Goal: Transaction & Acquisition: Purchase product/service

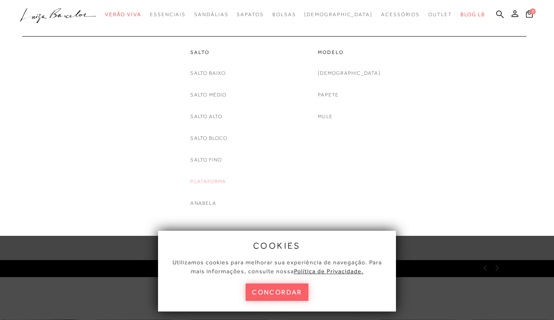
click at [212, 180] on link "Plataforma" at bounding box center [208, 181] width 36 height 9
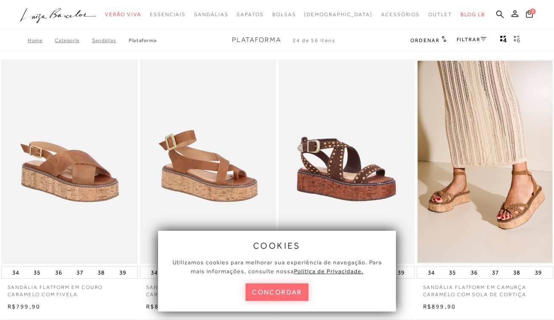
click at [283, 294] on button "concordar" at bounding box center [277, 291] width 63 height 17
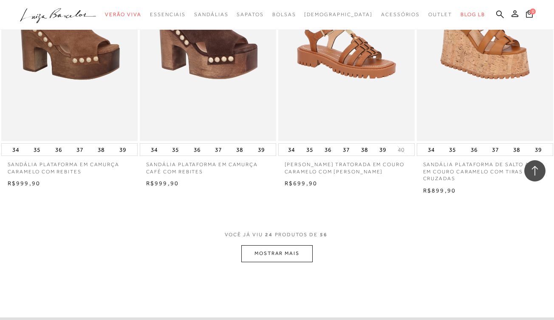
scroll to position [1446, 0]
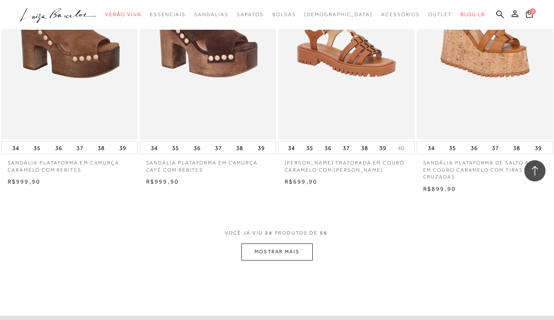
click at [278, 244] on button "MOSTRAR MAIS" at bounding box center [276, 252] width 71 height 17
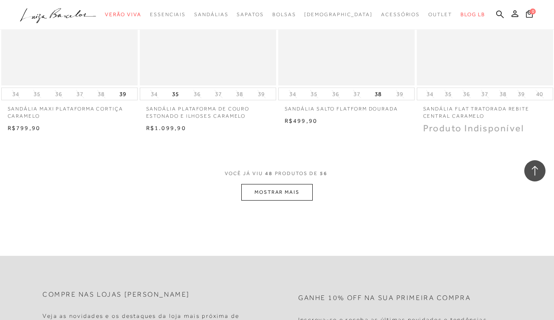
scroll to position [3079, 0]
click at [277, 186] on button "MOSTRAR MAIS" at bounding box center [276, 194] width 71 height 17
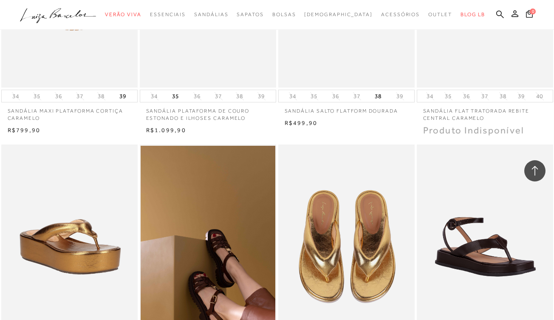
scroll to position [3459, 0]
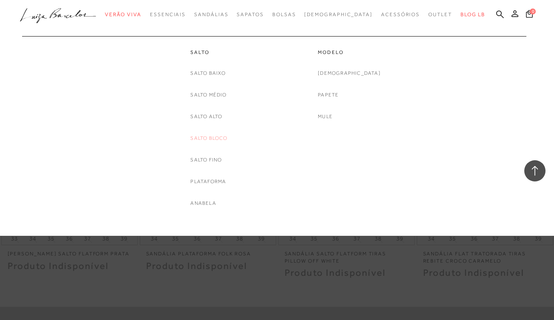
click at [206, 139] on link "Salto Bloco" at bounding box center [208, 138] width 37 height 9
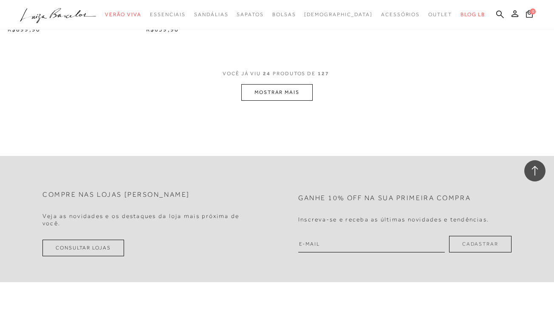
scroll to position [1621, 0]
click at [285, 83] on button "MOSTRAR MAIS" at bounding box center [276, 91] width 71 height 17
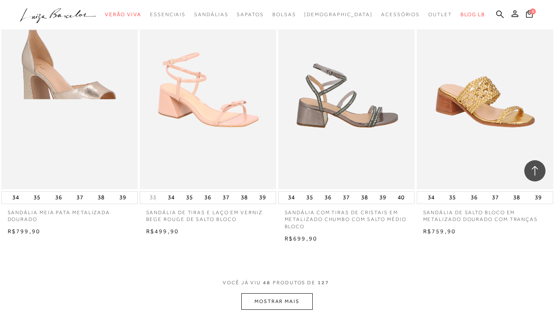
scroll to position [3007, 0]
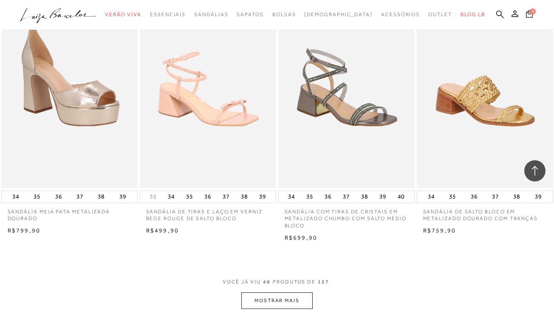
click at [281, 292] on button "MOSTRAR MAIS" at bounding box center [276, 300] width 71 height 17
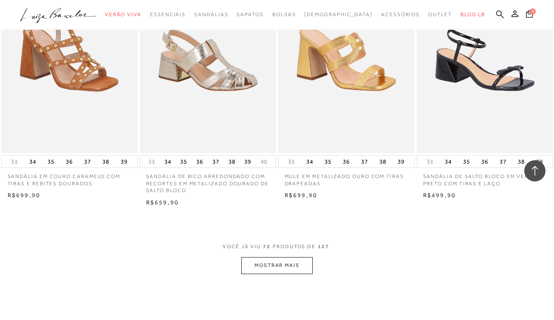
scroll to position [4631, 0]
click at [277, 257] on button "MOSTRAR MAIS" at bounding box center [276, 265] width 71 height 17
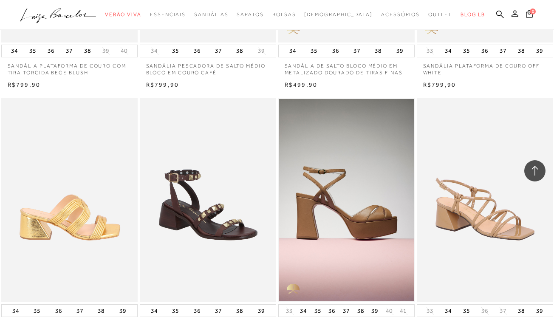
scroll to position [5757, 0]
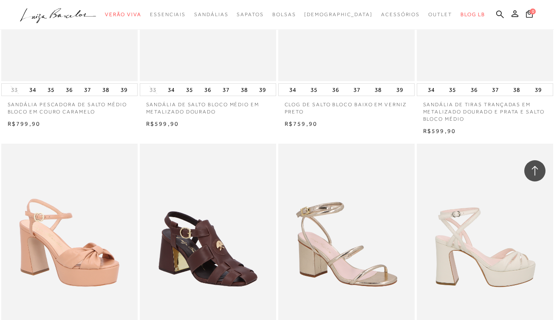
click at [469, 211] on img at bounding box center [486, 246] width 136 height 205
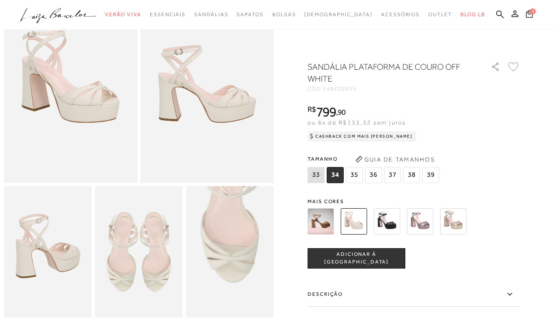
scroll to position [108, 0]
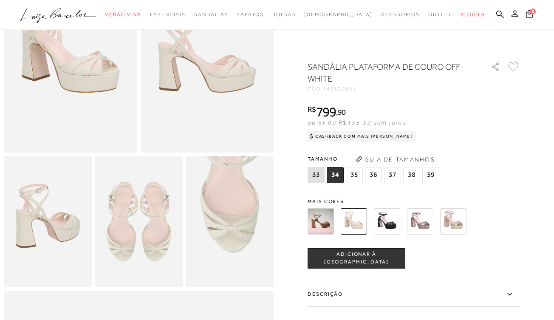
click at [318, 221] on img at bounding box center [321, 221] width 26 height 26
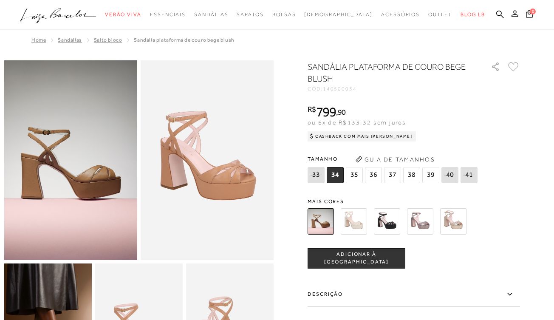
click at [353, 220] on img at bounding box center [354, 221] width 26 height 26
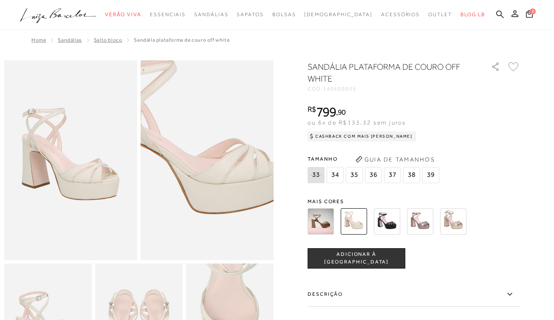
click at [228, 186] on img at bounding box center [186, 134] width 266 height 399
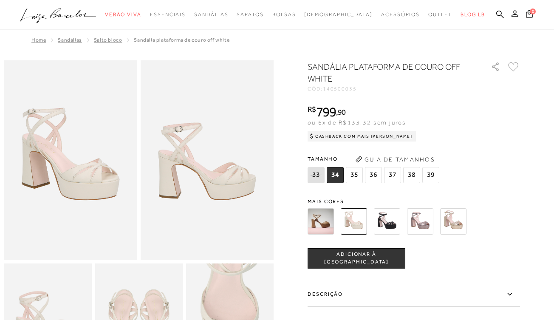
click at [392, 174] on span "37" at bounding box center [392, 175] width 17 height 16
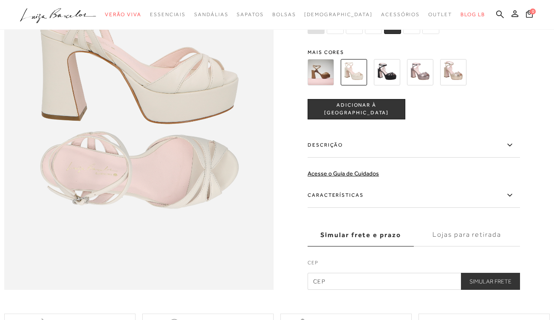
scroll to position [517, 0]
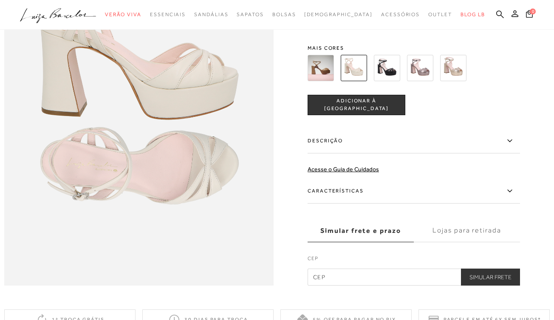
click at [340, 193] on label "Características" at bounding box center [414, 191] width 213 height 25
click at [0, 0] on input "Características" at bounding box center [0, 0] width 0 height 0
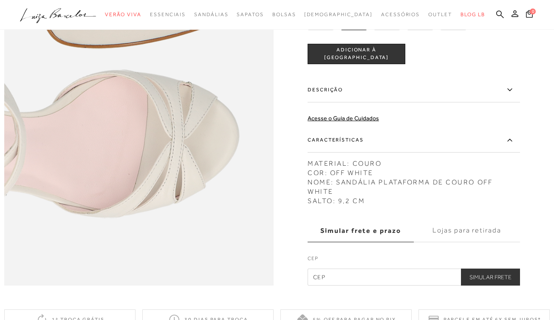
scroll to position [472, 0]
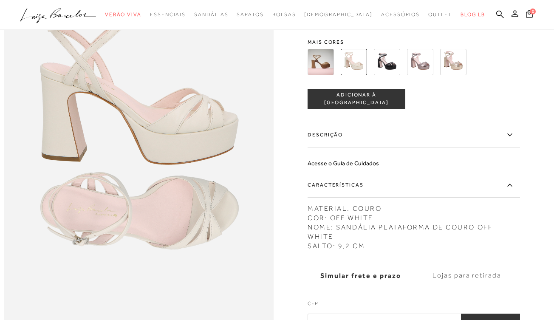
click at [320, 59] on img at bounding box center [321, 61] width 26 height 26
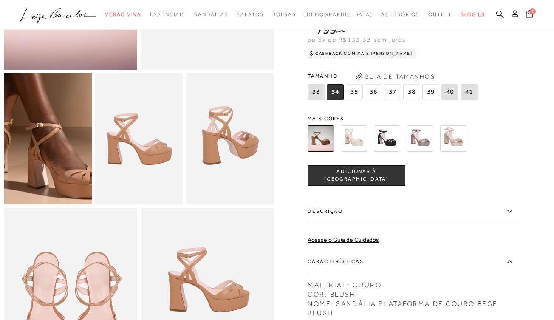
click at [70, 179] on img at bounding box center [25, 98] width 175 height 263
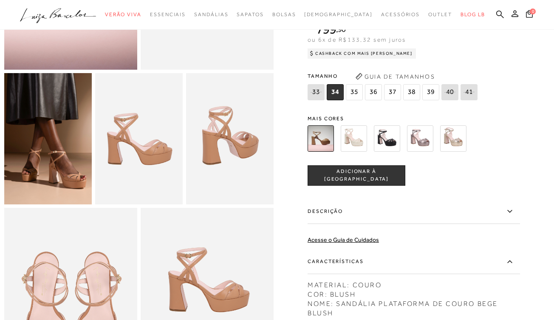
click at [143, 159] on img at bounding box center [139, 138] width 88 height 131
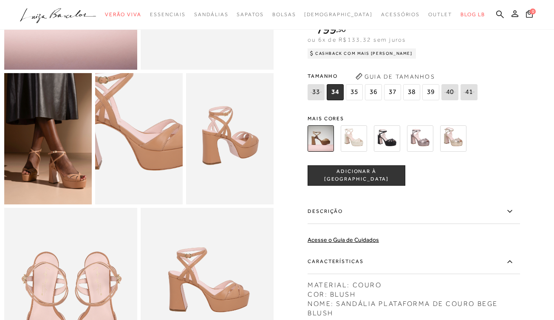
click at [143, 159] on img at bounding box center [134, 117] width 175 height 263
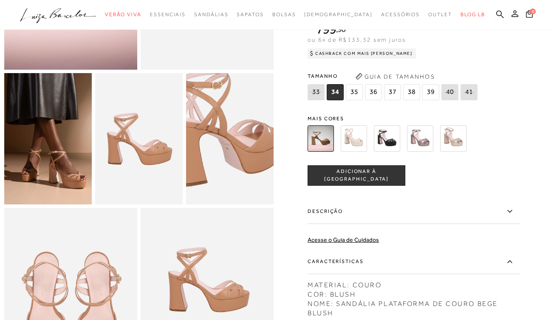
click at [235, 143] on img at bounding box center [224, 134] width 175 height 263
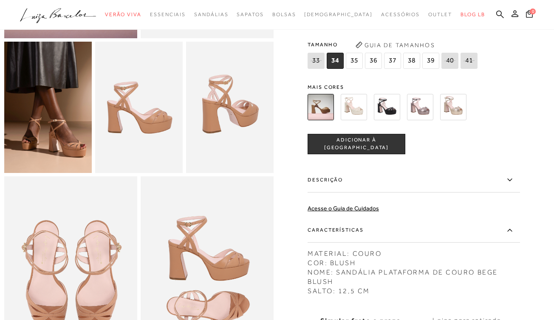
scroll to position [217, 0]
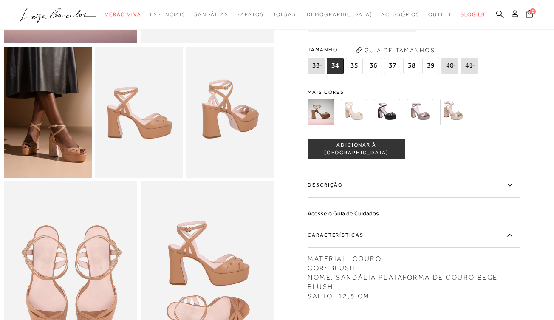
click at [353, 116] on img at bounding box center [354, 112] width 26 height 26
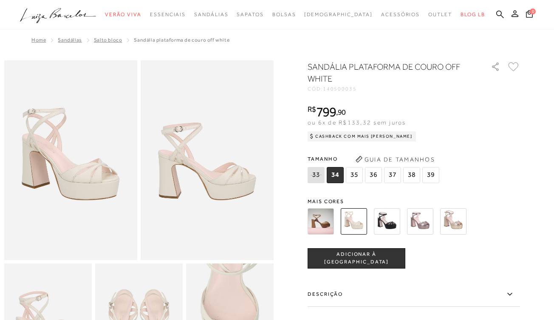
click at [394, 175] on span "37" at bounding box center [392, 175] width 17 height 16
click at [363, 258] on span "ADICIONAR À [GEOGRAPHIC_DATA]" at bounding box center [356, 258] width 97 height 15
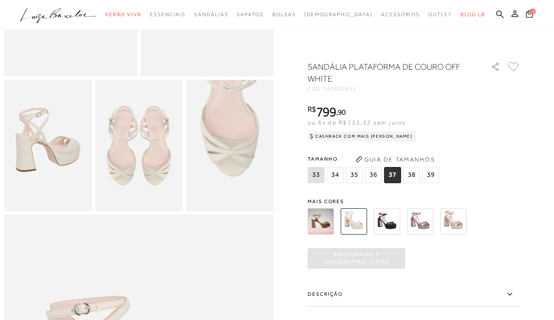
scroll to position [184, 0]
click at [531, 15] on icon at bounding box center [529, 14] width 7 height 8
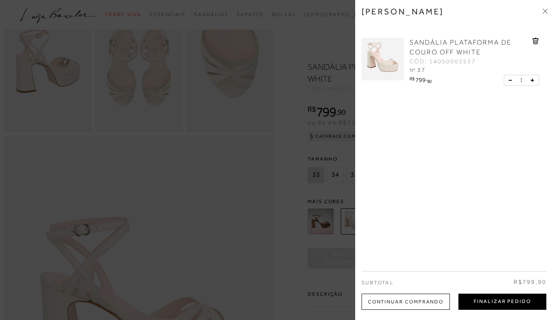
scroll to position [264, 0]
click at [491, 303] on button "Finalizar Pedido" at bounding box center [503, 302] width 88 height 16
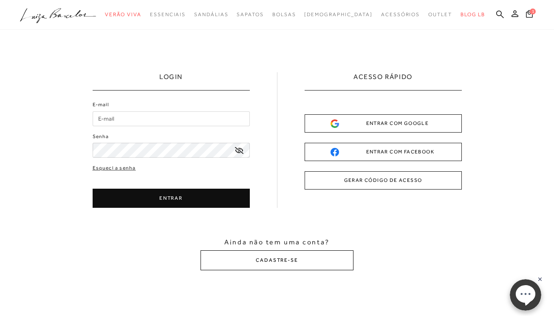
click at [264, 261] on button "CADASTRE-SE" at bounding box center [277, 260] width 153 height 20
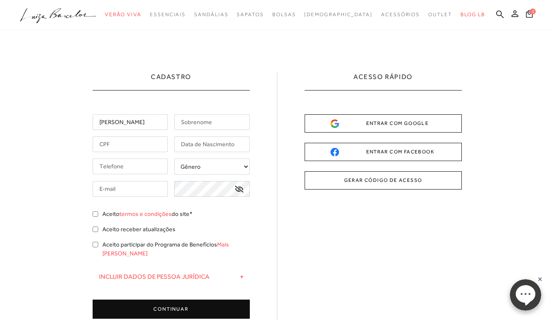
type input "Andrea"
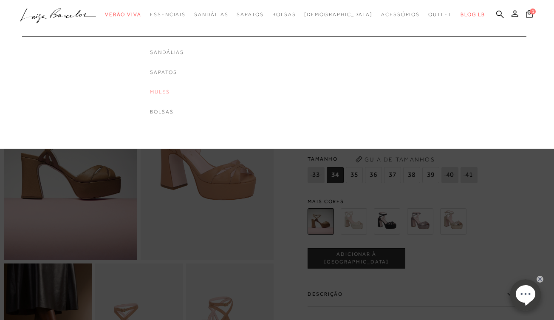
click at [179, 89] on link "Mules" at bounding box center [167, 91] width 34 height 7
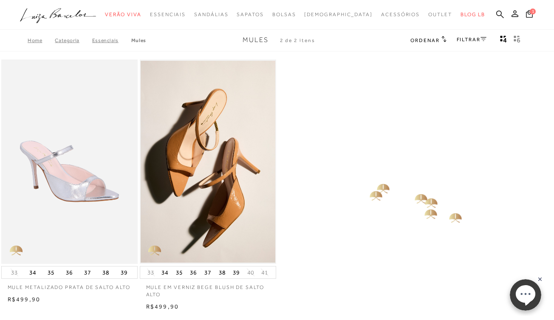
click at [369, 186] on div "MULE METALIZADO PRATA DE SALTO ALTO 33 34 35 36 37 38" at bounding box center [277, 185] width 554 height 254
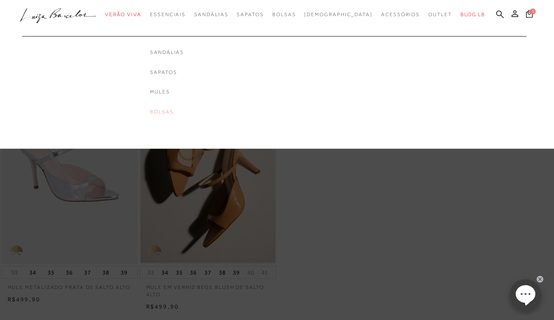
click at [178, 111] on link "Bolsas" at bounding box center [167, 111] width 34 height 7
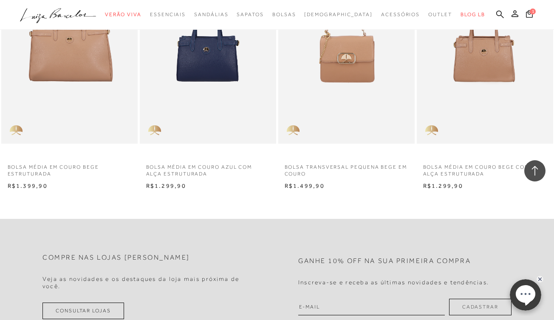
scroll to position [1161, 0]
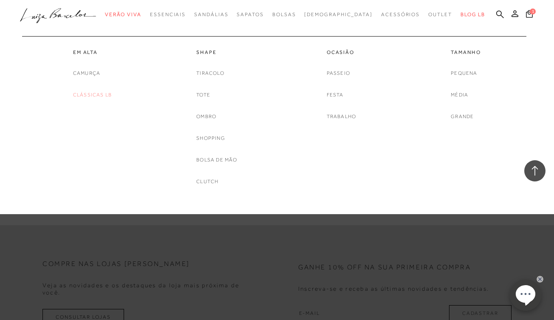
click at [91, 93] on link "Clássicas LB" at bounding box center [92, 95] width 39 height 9
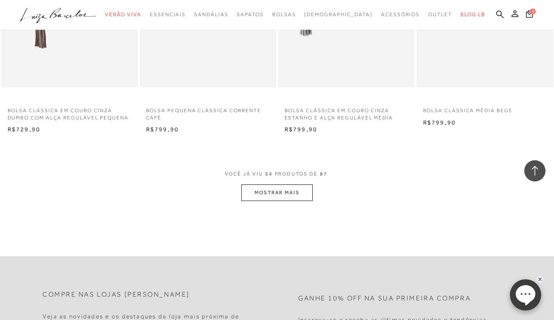
scroll to position [1502, 0]
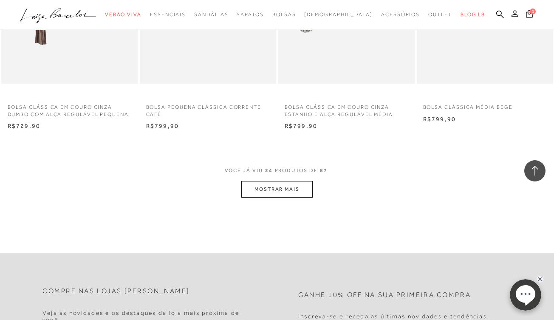
click at [268, 182] on button "MOSTRAR MAIS" at bounding box center [276, 189] width 71 height 17
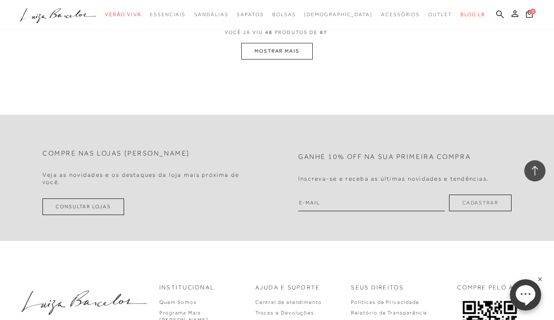
scroll to position [3231, 0]
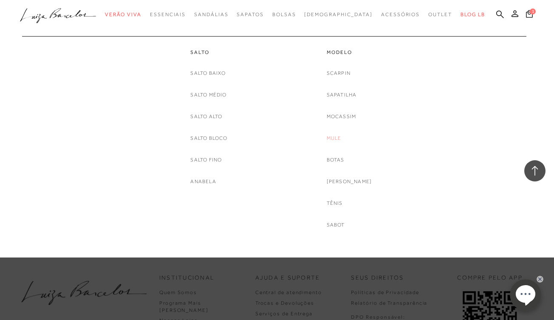
click at [342, 139] on link "Mule" at bounding box center [334, 138] width 15 height 9
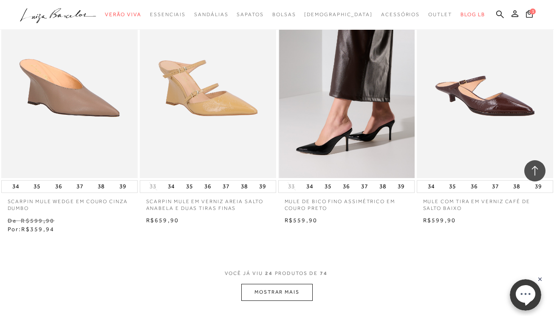
scroll to position [1522, 0]
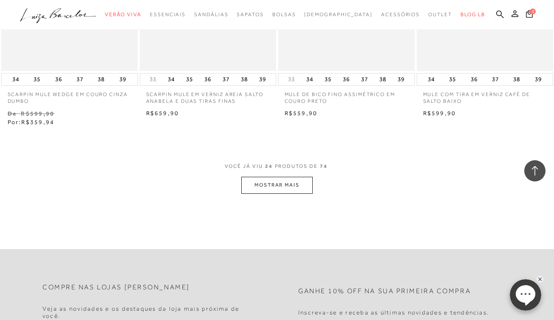
click at [276, 177] on button "MOSTRAR MAIS" at bounding box center [276, 185] width 71 height 17
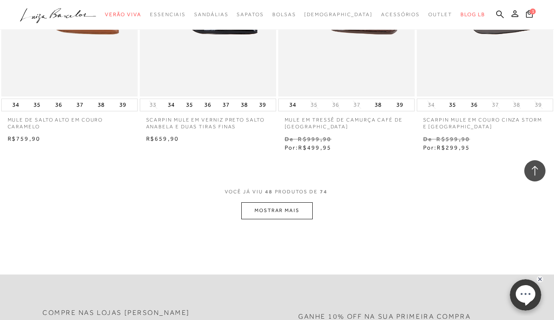
scroll to position [3126, 0]
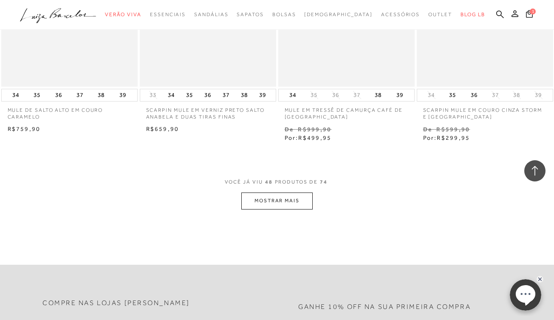
click at [273, 193] on button "MOSTRAR MAIS" at bounding box center [276, 201] width 71 height 17
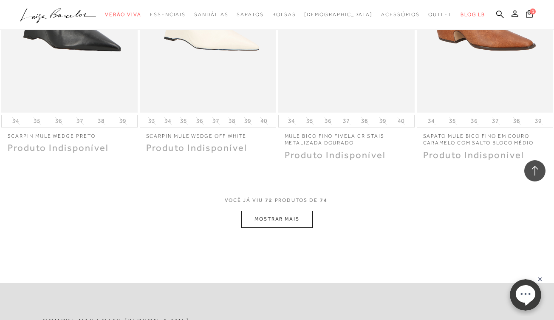
scroll to position [4708, 0]
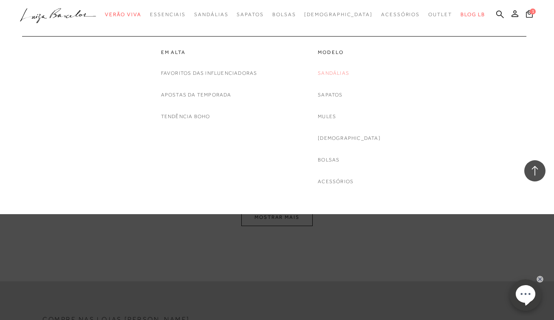
click at [343, 73] on link "Sandálias" at bounding box center [333, 73] width 31 height 9
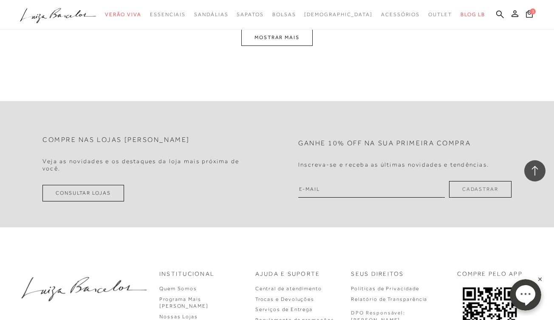
scroll to position [1576, 0]
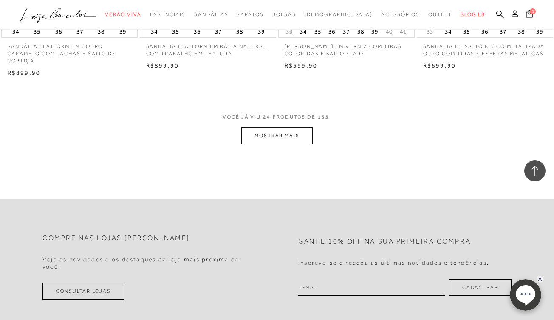
click at [276, 132] on button "MOSTRAR MAIS" at bounding box center [276, 136] width 71 height 17
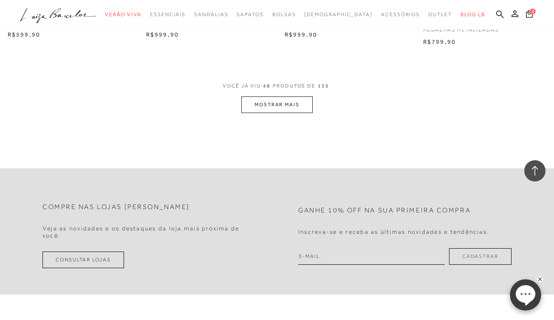
scroll to position [3189, 0]
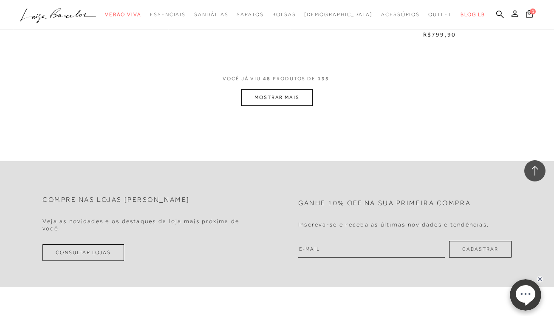
click at [280, 91] on button "MOSTRAR MAIS" at bounding box center [276, 97] width 71 height 17
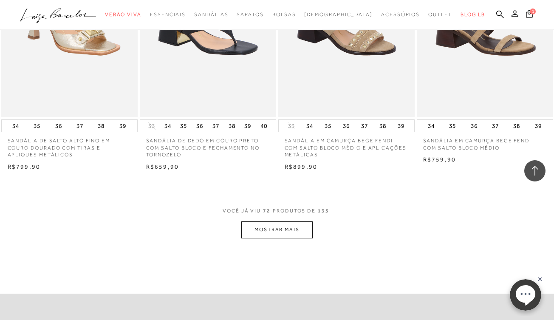
scroll to position [4645, 0]
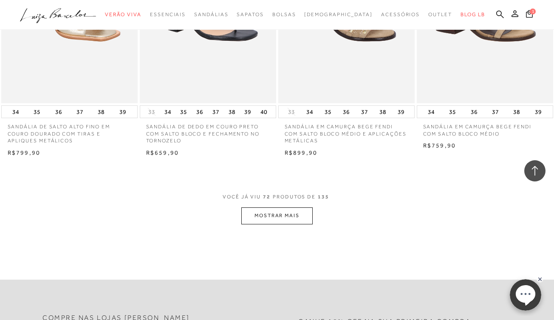
click at [272, 207] on button "MOSTRAR MAIS" at bounding box center [276, 215] width 71 height 17
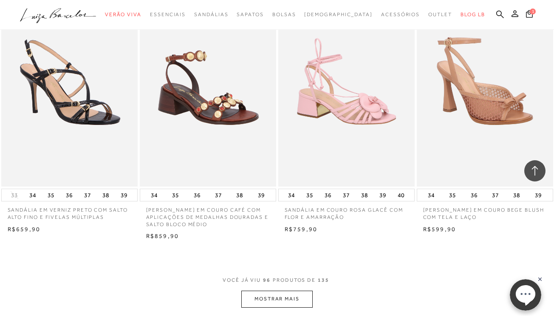
scroll to position [6164, 0]
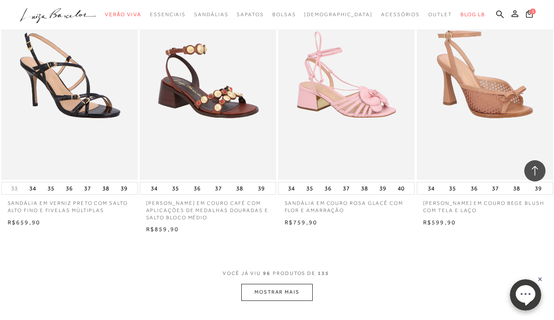
click at [264, 284] on button "MOSTRAR MAIS" at bounding box center [276, 292] width 71 height 17
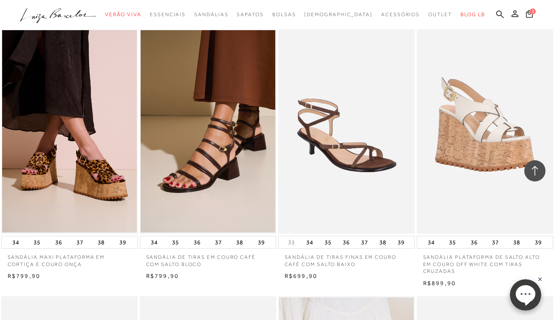
scroll to position [7390, 0]
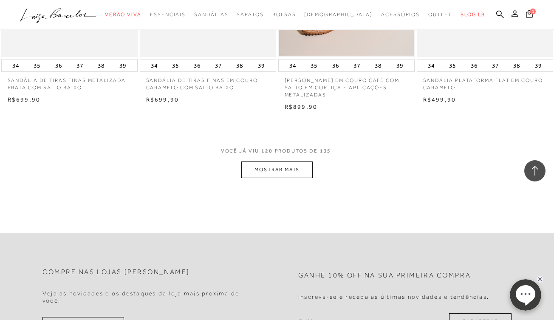
click at [269, 162] on button "MOSTRAR MAIS" at bounding box center [276, 170] width 71 height 17
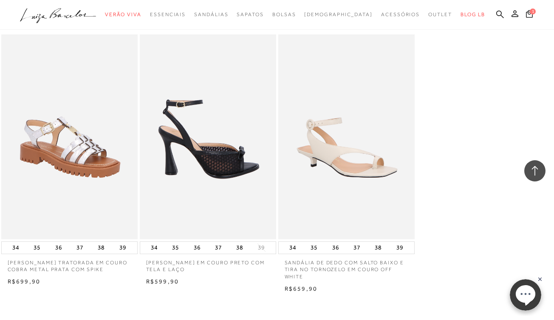
scroll to position [8978, 0]
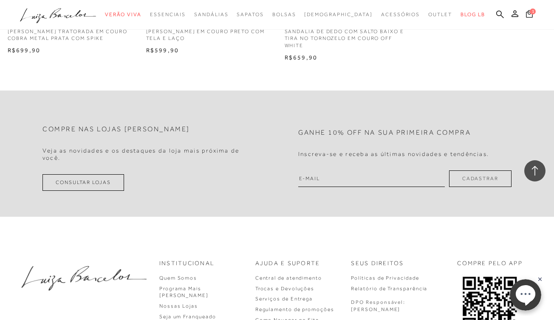
click at [530, 12] on span "1" at bounding box center [533, 12] width 6 height 6
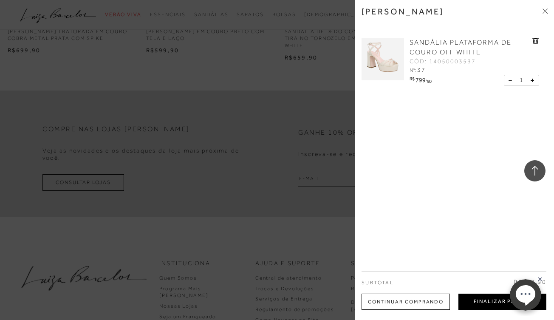
scroll to position [7582, 0]
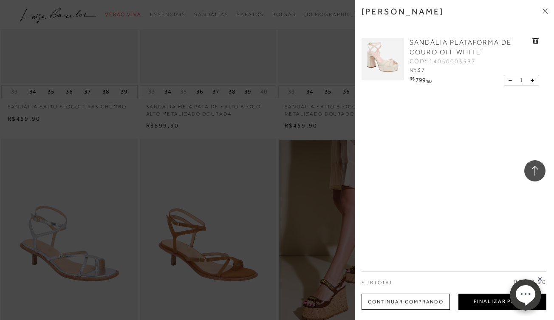
click at [494, 301] on button "Finalizar Pedido" at bounding box center [503, 302] width 88 height 16
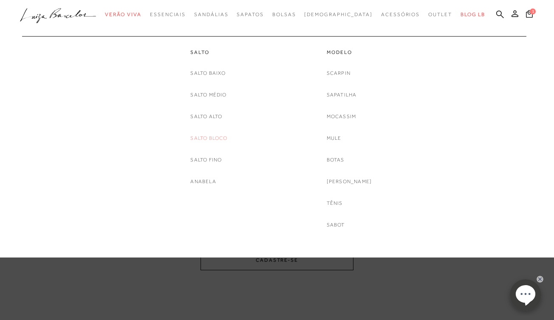
click at [210, 136] on link "Salto Bloco" at bounding box center [208, 138] width 37 height 9
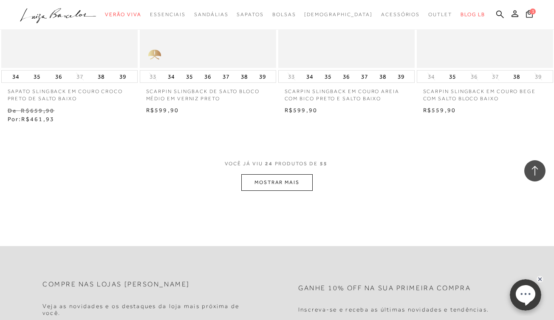
scroll to position [1542, 0]
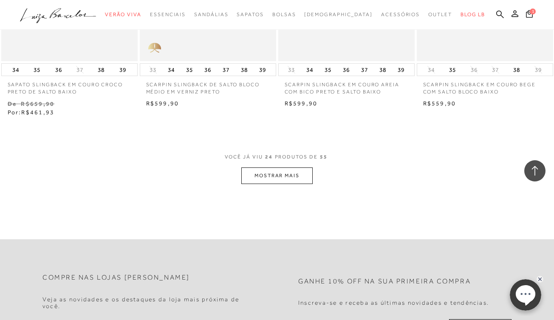
click at [292, 169] on button "MOSTRAR MAIS" at bounding box center [276, 175] width 71 height 17
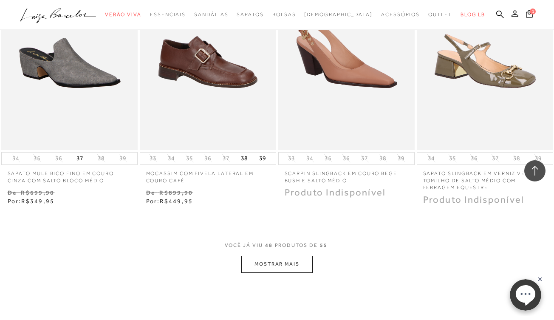
scroll to position [3065, 0]
click at [271, 256] on button "MOSTRAR MAIS" at bounding box center [276, 264] width 71 height 17
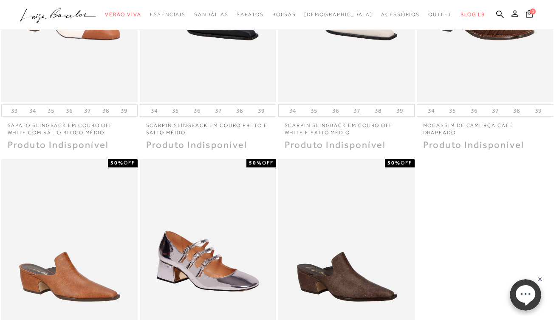
scroll to position [0, 0]
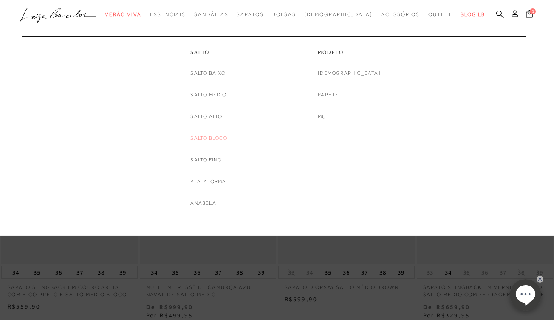
click at [215, 138] on link "Salto Bloco" at bounding box center [208, 138] width 37 height 9
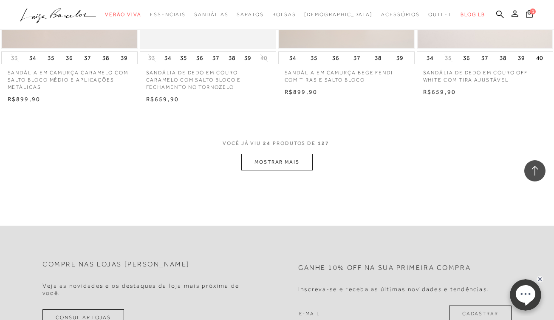
scroll to position [1550, 0]
click at [279, 154] on button "MOSTRAR MAIS" at bounding box center [276, 162] width 71 height 17
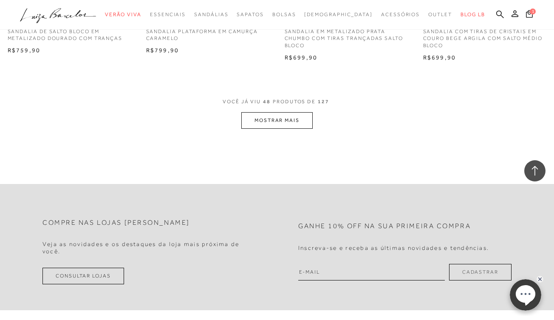
scroll to position [3188, 0]
click at [279, 112] on button "MOSTRAR MAIS" at bounding box center [276, 120] width 71 height 17
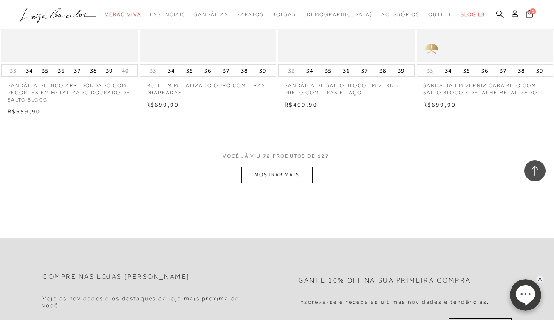
scroll to position [4715, 0]
click at [277, 166] on button "MOSTRAR MAIS" at bounding box center [276, 174] width 71 height 17
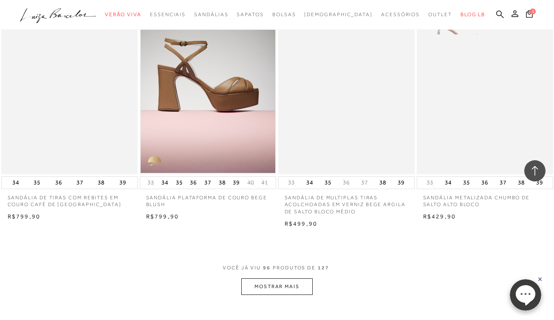
scroll to position [6185, 0]
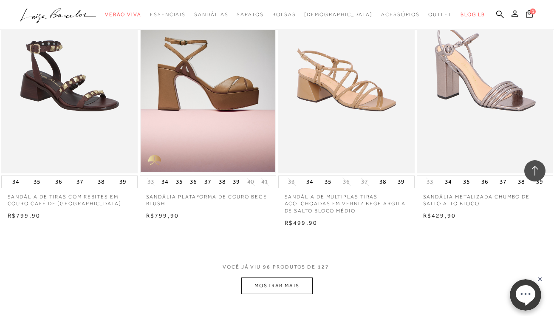
click at [271, 278] on button "MOSTRAR MAIS" at bounding box center [276, 286] width 71 height 17
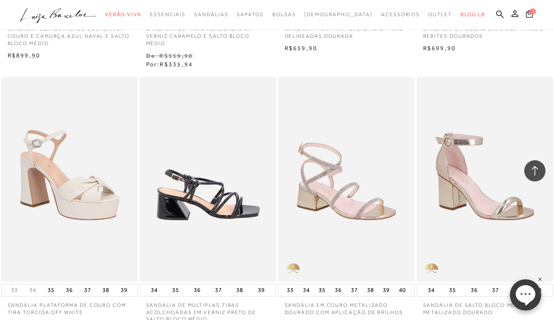
scroll to position [7171, 0]
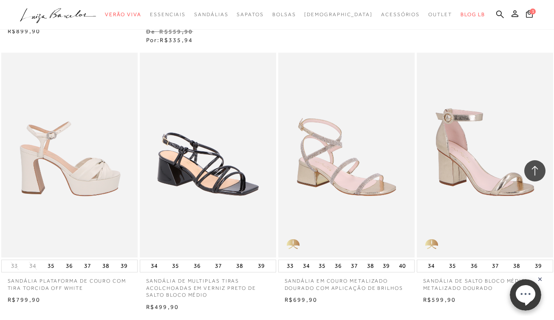
click at [85, 163] on img at bounding box center [70, 155] width 136 height 205
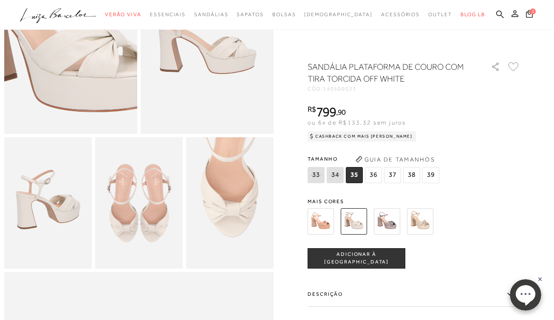
scroll to position [128, 0]
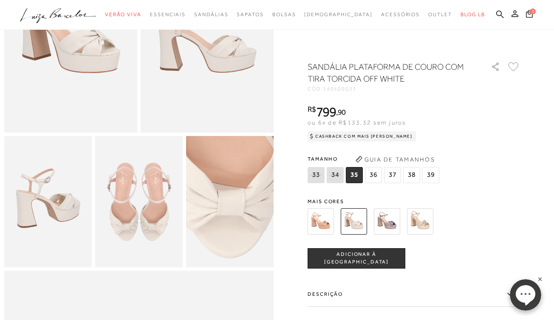
click at [235, 214] on img at bounding box center [225, 189] width 175 height 263
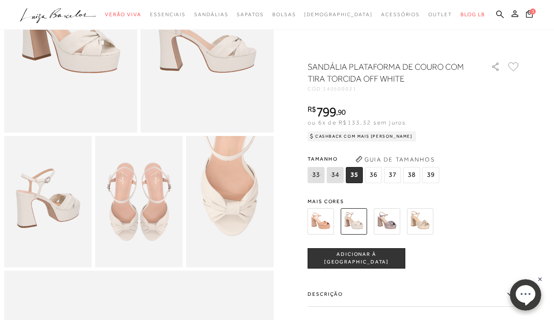
click at [394, 173] on span "37" at bounding box center [392, 175] width 17 height 16
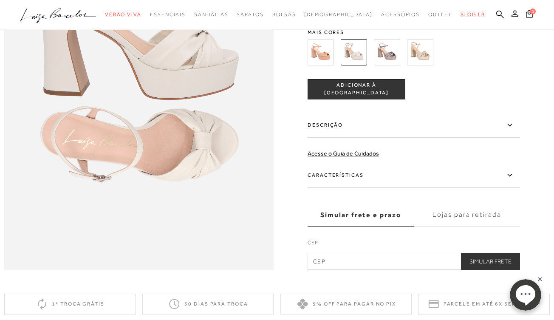
scroll to position [533, 0]
click at [462, 215] on label "Lojas para retirada" at bounding box center [467, 214] width 106 height 23
click at [0, 0] on input "Lojas para retirada" at bounding box center [0, 0] width 0 height 0
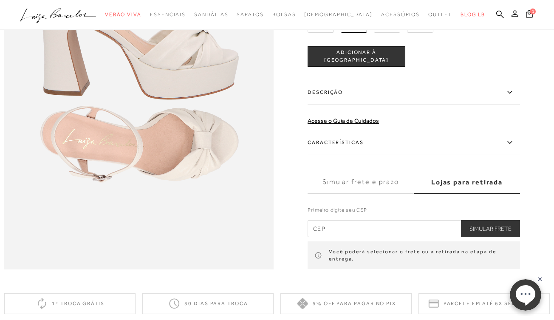
click at [367, 229] on input "text" at bounding box center [414, 228] width 213 height 17
type input "30160-046"
click at [490, 229] on button "Simular Frete" at bounding box center [490, 228] width 59 height 17
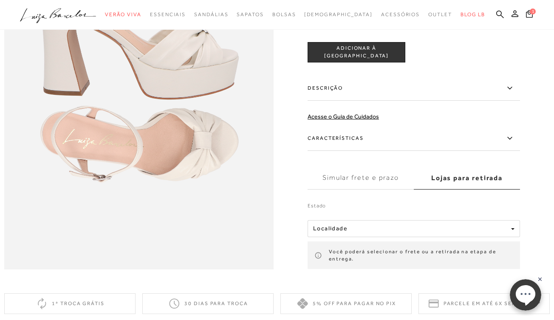
click at [421, 225] on button "Localidade" at bounding box center [414, 228] width 213 height 17
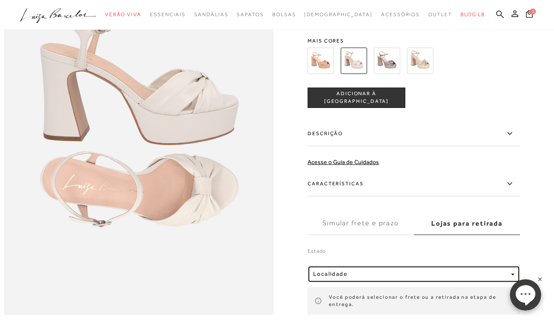
scroll to position [513, 0]
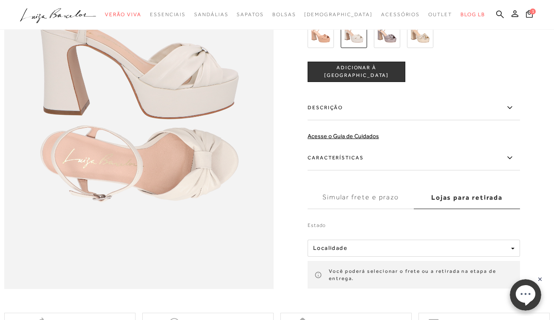
click at [513, 248] on span "button" at bounding box center [512, 249] width 3 height 2
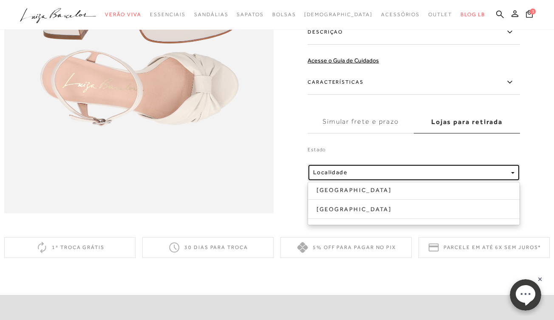
scroll to position [598, 0]
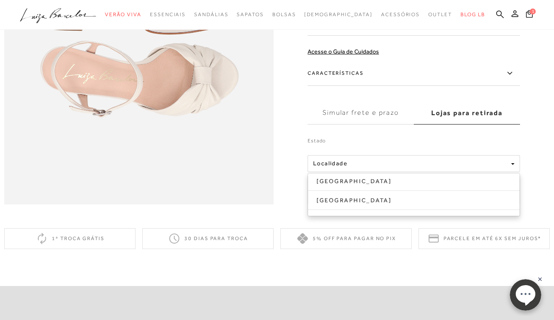
click at [367, 160] on button "Localidade" at bounding box center [414, 163] width 213 height 17
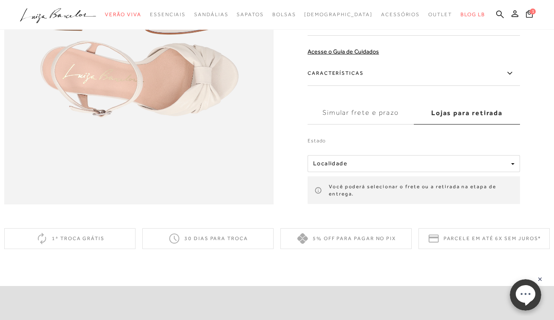
click at [318, 142] on label "Estado" at bounding box center [414, 143] width 213 height 12
click at [336, 166] on span "Localidade" at bounding box center [330, 163] width 34 height 7
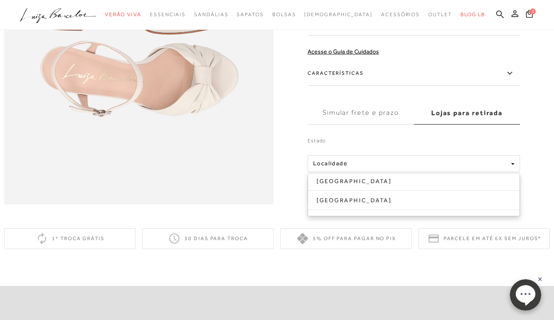
click at [371, 145] on label "Estado" at bounding box center [414, 143] width 213 height 12
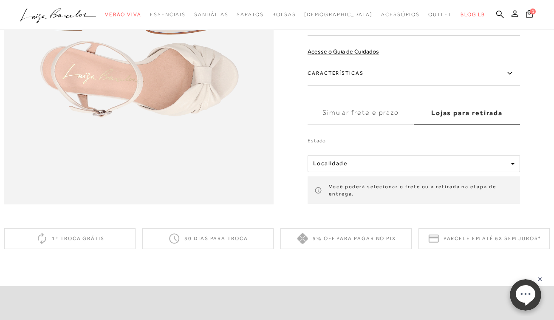
click at [514, 164] on span "button" at bounding box center [512, 164] width 3 height 2
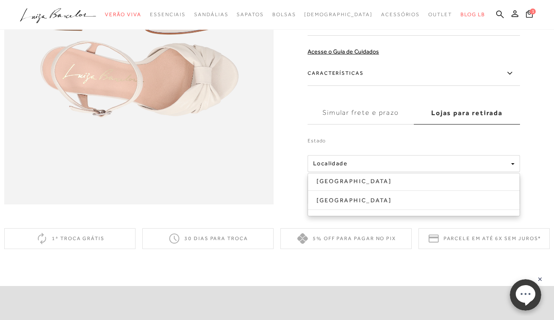
click at [367, 116] on label "Simular frete e prazo" at bounding box center [361, 113] width 106 height 23
click at [0, 0] on input "Simular frete e prazo" at bounding box center [0, 0] width 0 height 0
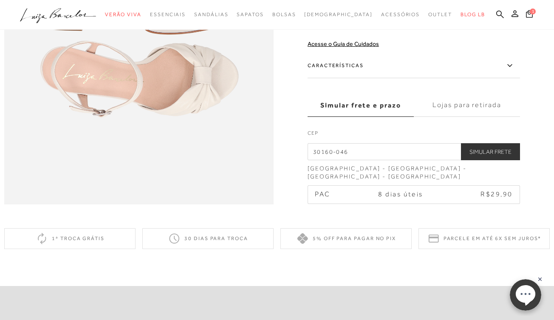
click at [470, 113] on label "Lojas para retirada" at bounding box center [467, 105] width 106 height 23
click at [0, 0] on input "Lojas para retirada" at bounding box center [0, 0] width 0 height 0
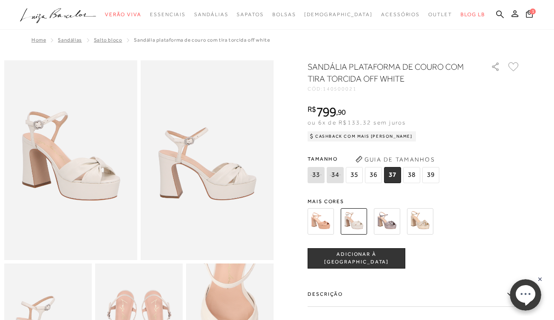
scroll to position [0, 0]
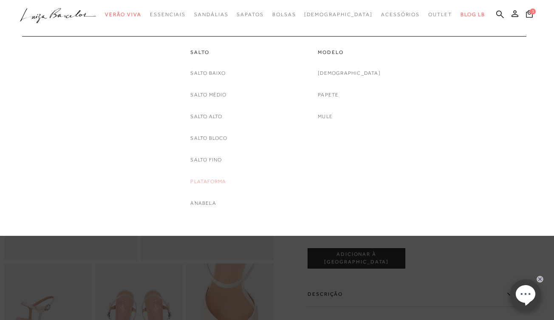
click at [202, 180] on link "Plataforma" at bounding box center [208, 181] width 36 height 9
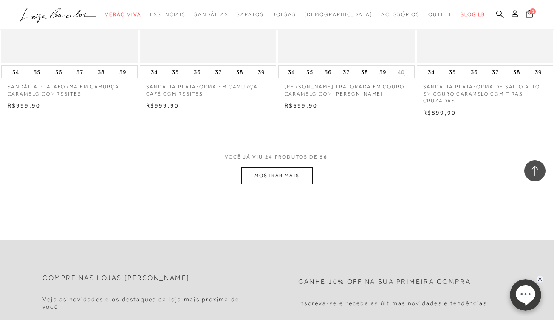
scroll to position [1525, 0]
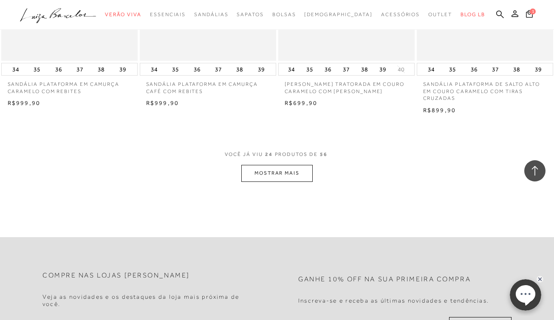
click at [284, 167] on button "MOSTRAR MAIS" at bounding box center [276, 173] width 71 height 17
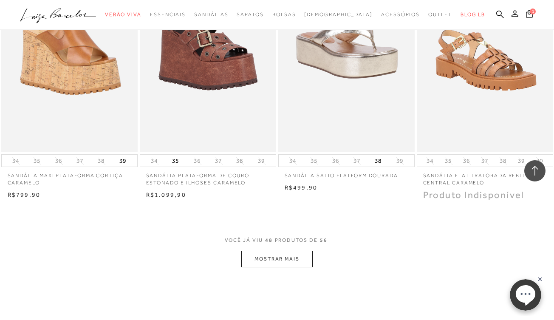
scroll to position [3027, 0]
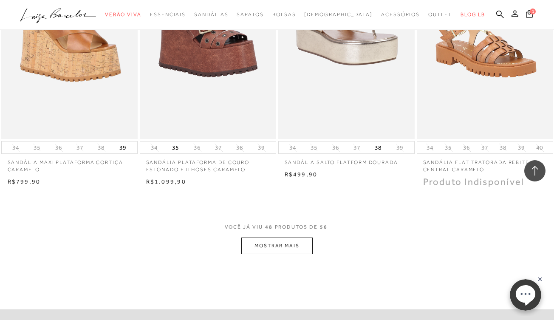
click at [285, 238] on button "MOSTRAR MAIS" at bounding box center [276, 246] width 71 height 17
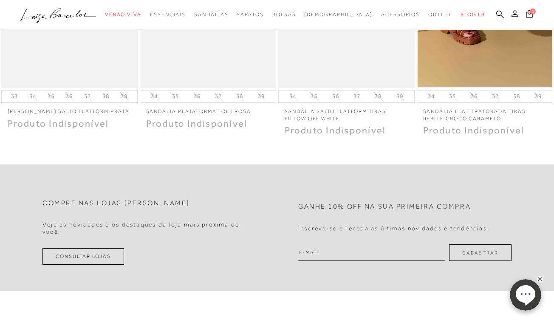
scroll to position [0, 0]
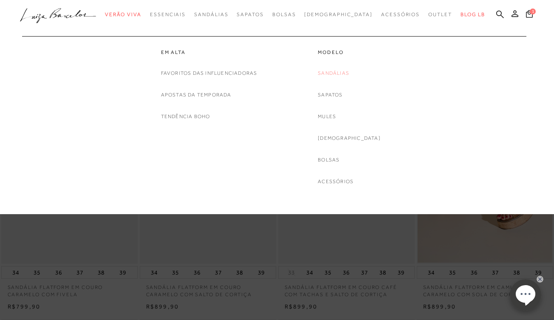
click at [349, 71] on link "Sandálias" at bounding box center [333, 73] width 31 height 9
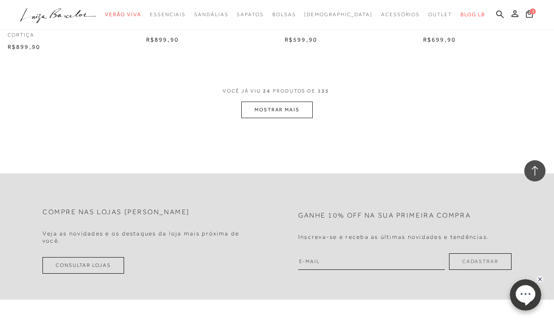
scroll to position [1604, 0]
click at [274, 105] on button "MOSTRAR MAIS" at bounding box center [276, 108] width 71 height 17
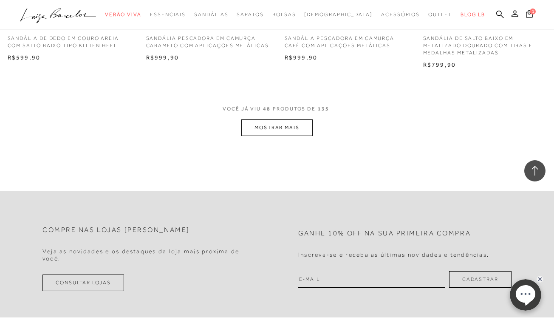
click at [272, 121] on button "MOSTRAR MAIS" at bounding box center [276, 127] width 71 height 17
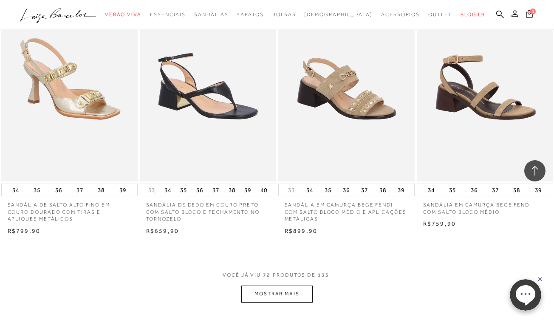
scroll to position [4595, 0]
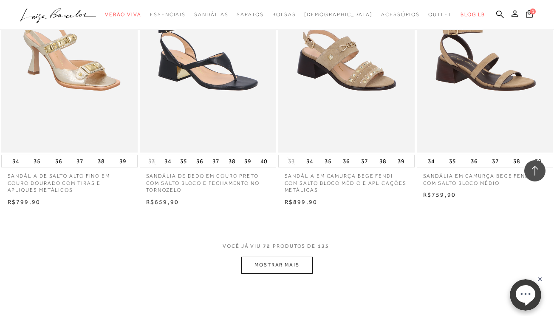
click at [281, 257] on button "MOSTRAR MAIS" at bounding box center [276, 265] width 71 height 17
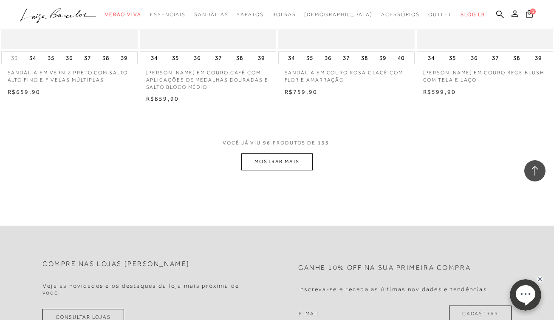
scroll to position [6297, 0]
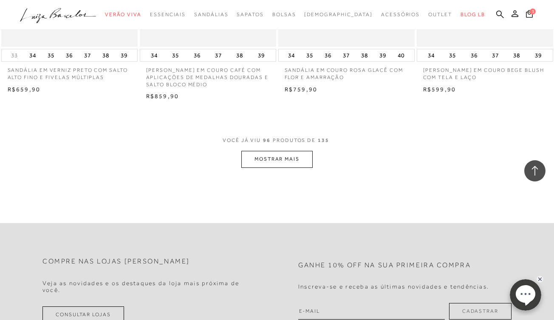
click at [280, 151] on button "MOSTRAR MAIS" at bounding box center [276, 159] width 71 height 17
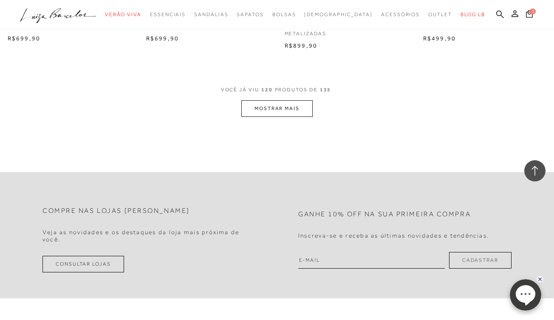
scroll to position [7933, 0]
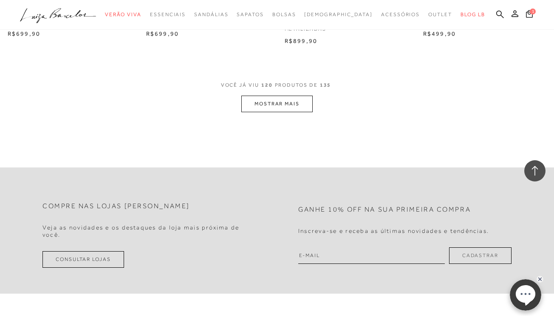
click at [286, 96] on button "MOSTRAR MAIS" at bounding box center [276, 104] width 71 height 17
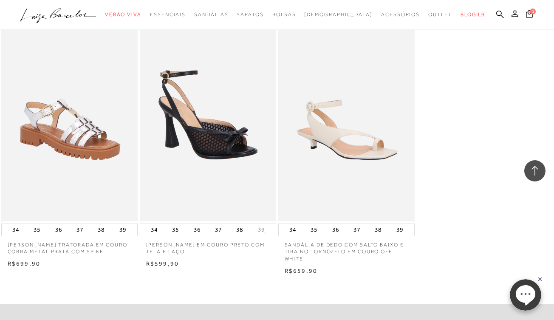
scroll to position [8774, 0]
